Goal: Find specific page/section: Find specific page/section

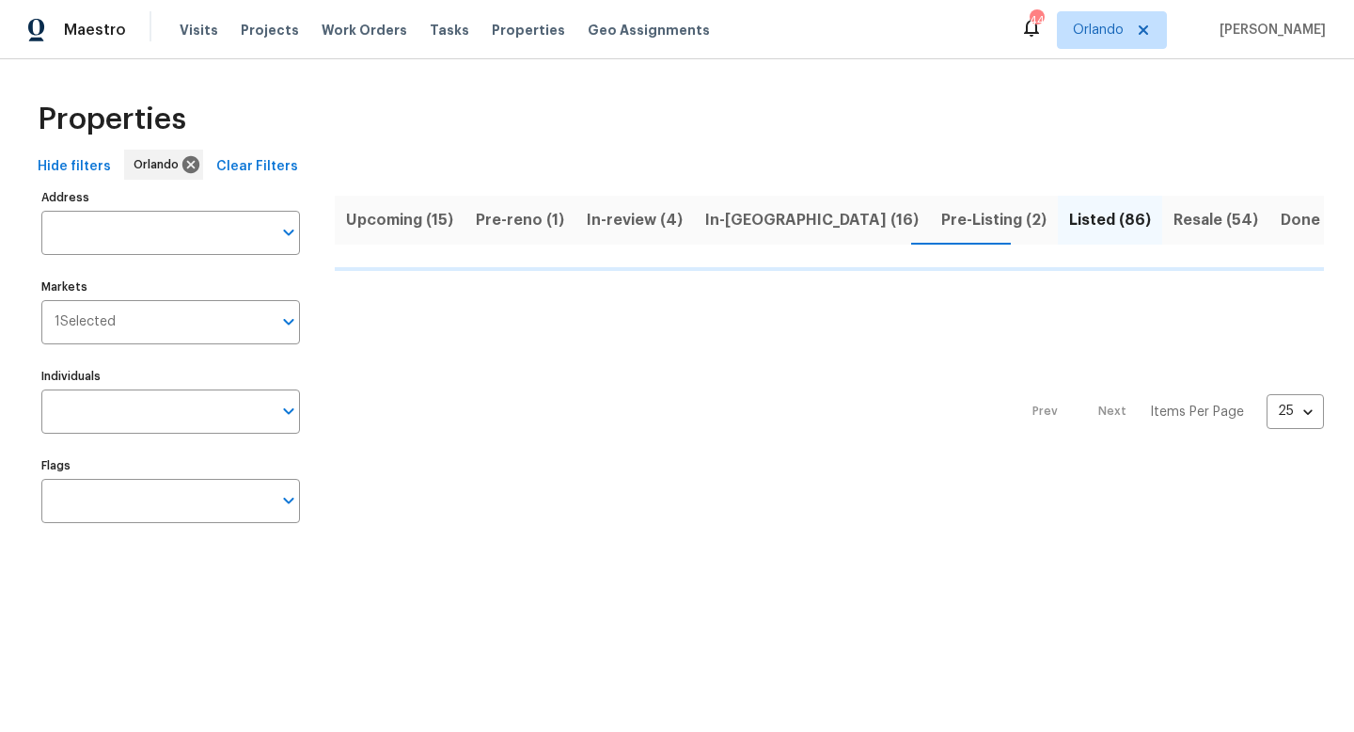
click at [942, 224] on span "Pre-Listing (2)" at bounding box center [994, 220] width 105 height 26
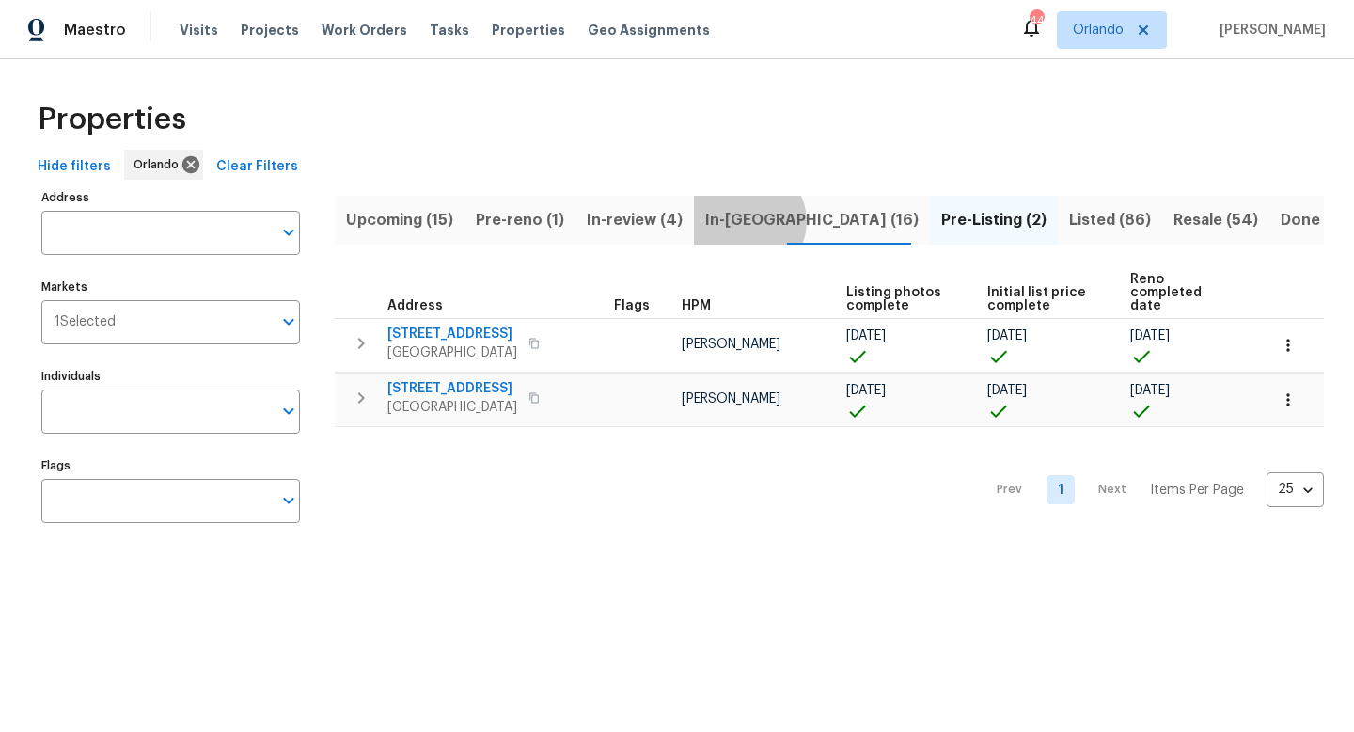
click at [735, 221] on span "In-reno (16)" at bounding box center [812, 220] width 214 height 26
